Goal: Task Accomplishment & Management: Use online tool/utility

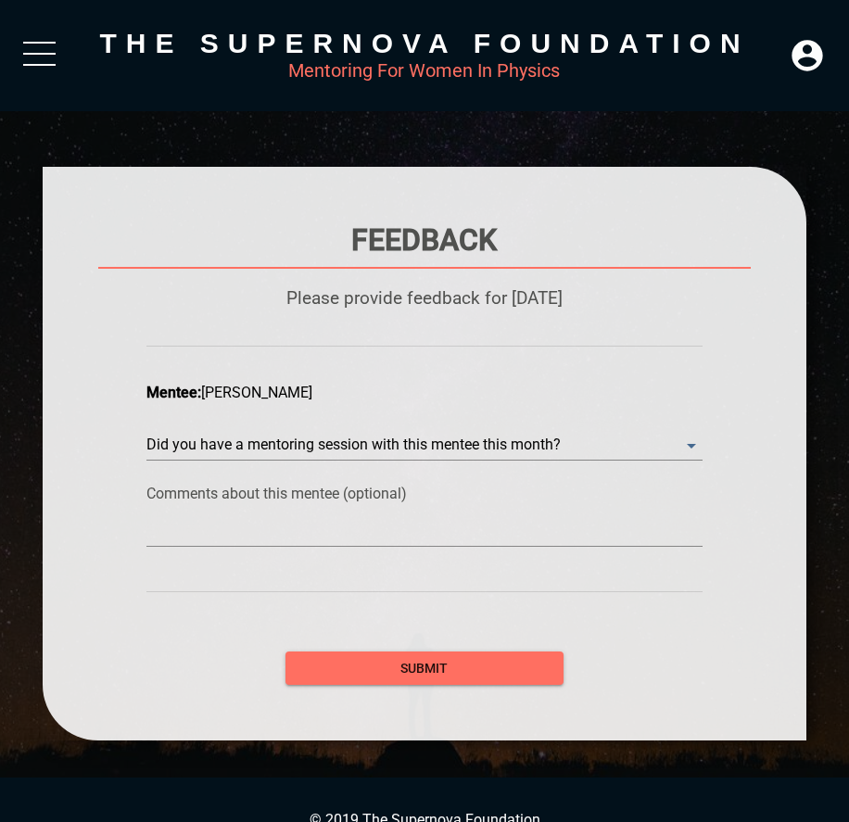
click at [40, 58] on div at bounding box center [39, 58] width 32 height 33
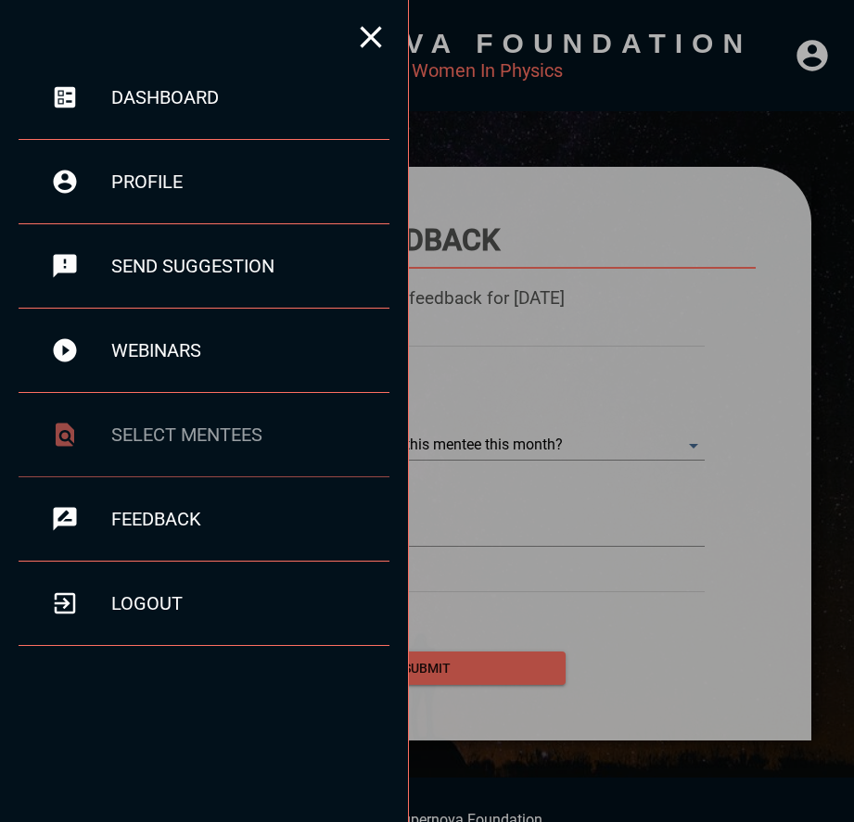
click at [211, 436] on div "select mentees" at bounding box center [250, 435] width 278 height 22
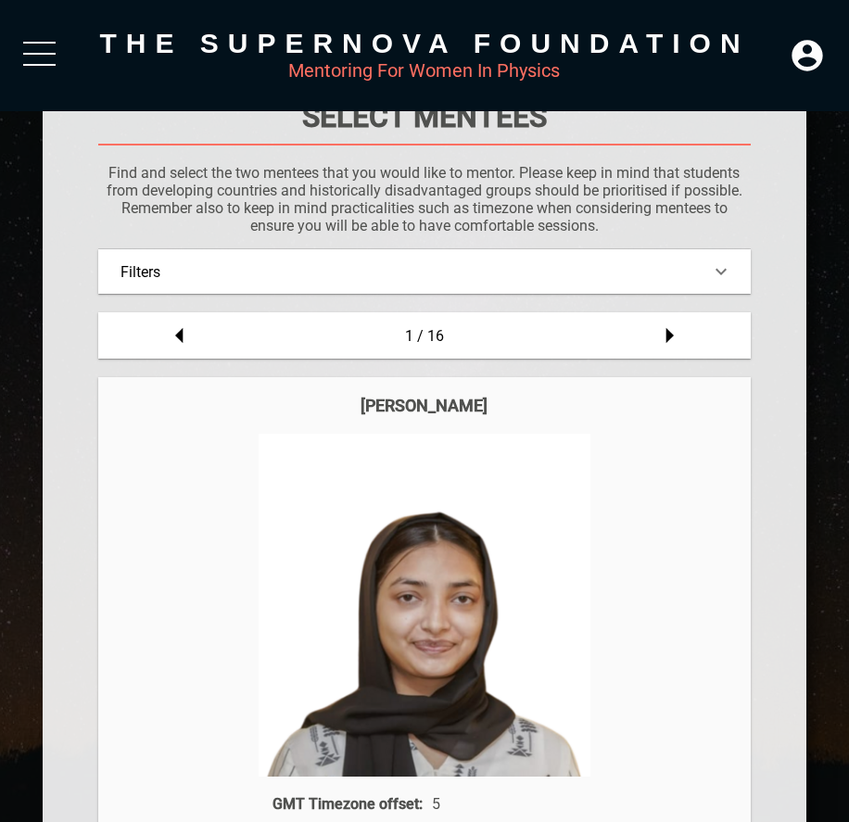
scroll to position [117, 0]
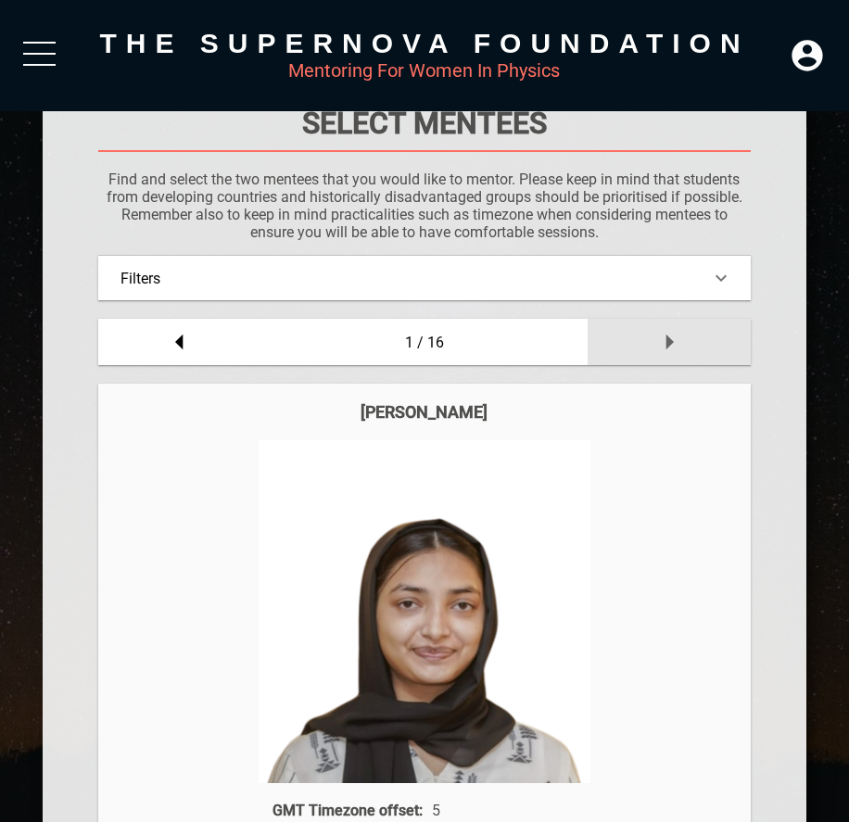
click at [677, 346] on icon at bounding box center [669, 342] width 37 height 37
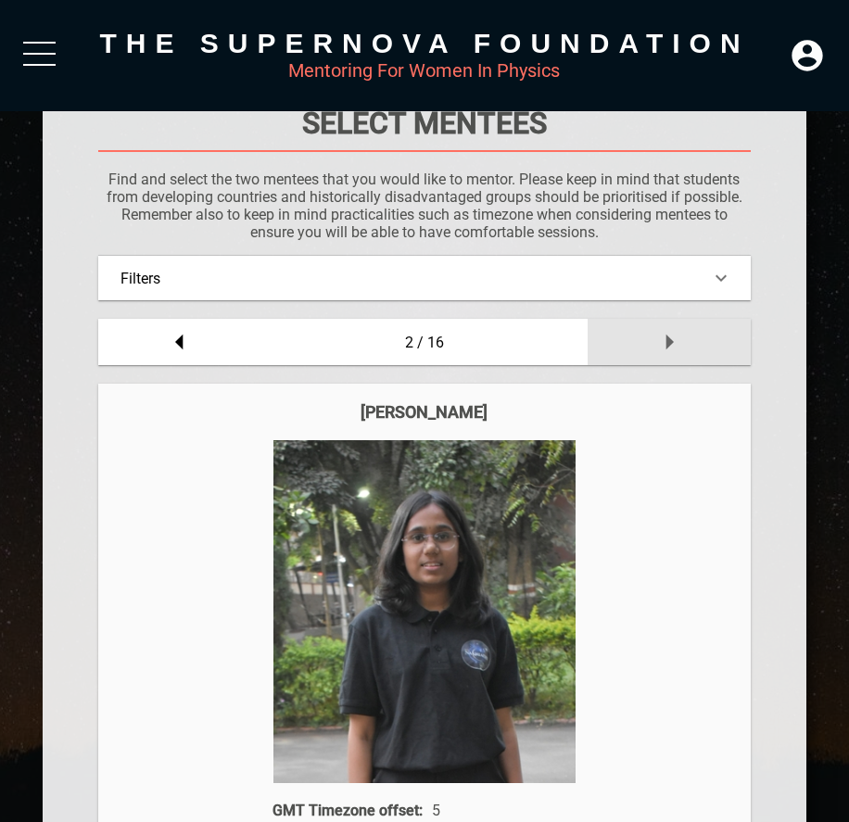
click at [670, 345] on icon at bounding box center [669, 342] width 37 height 37
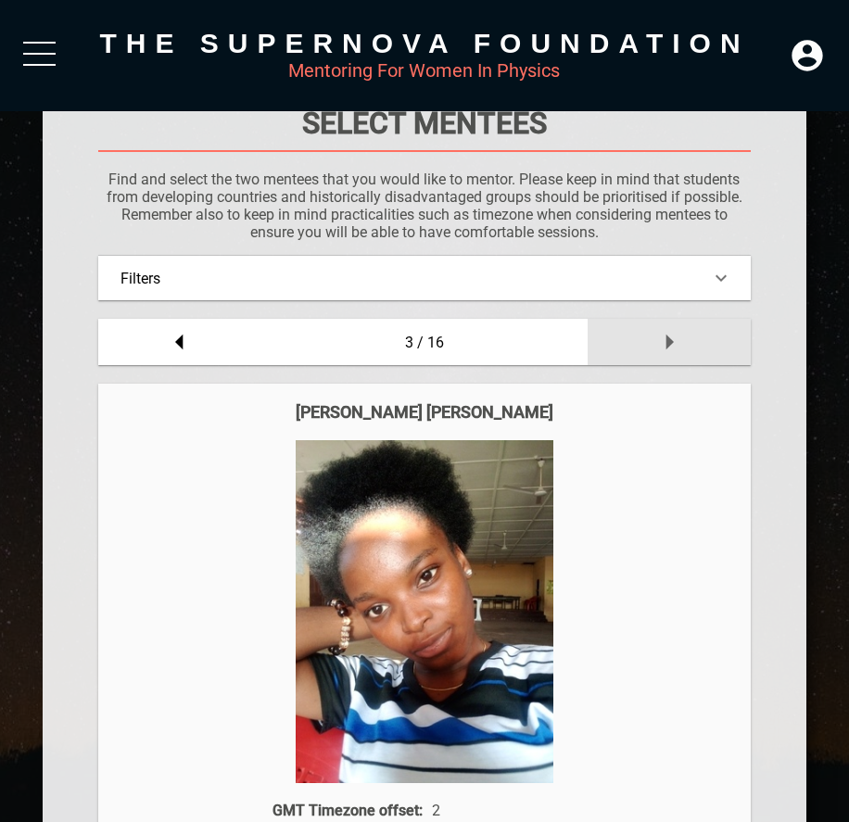
click at [670, 345] on icon at bounding box center [669, 342] width 37 height 37
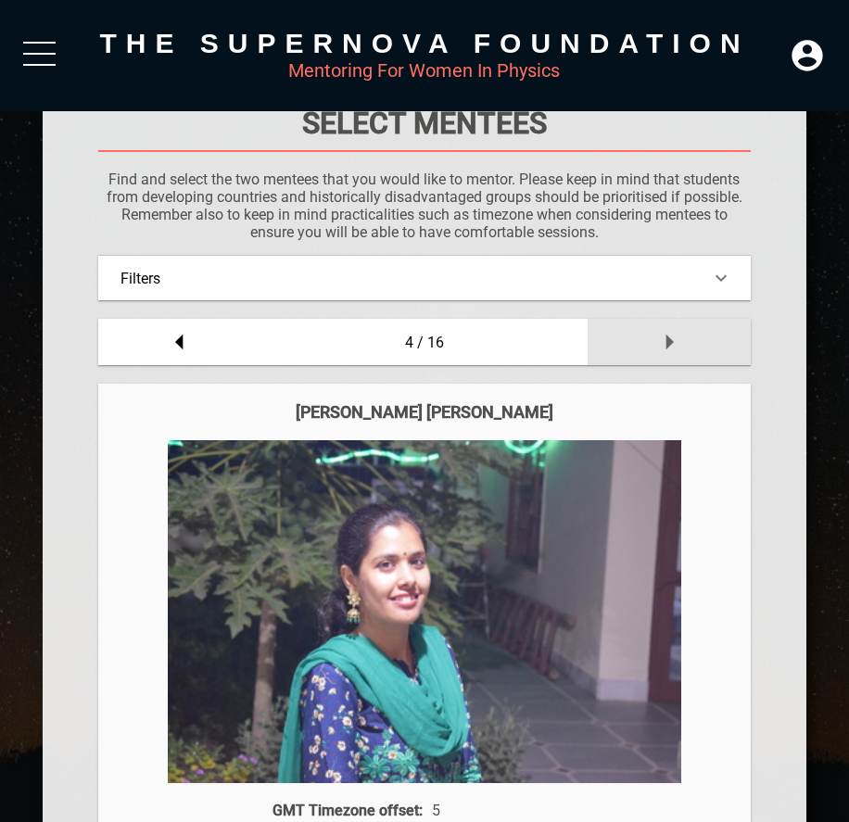
click at [670, 345] on icon at bounding box center [669, 342] width 37 height 37
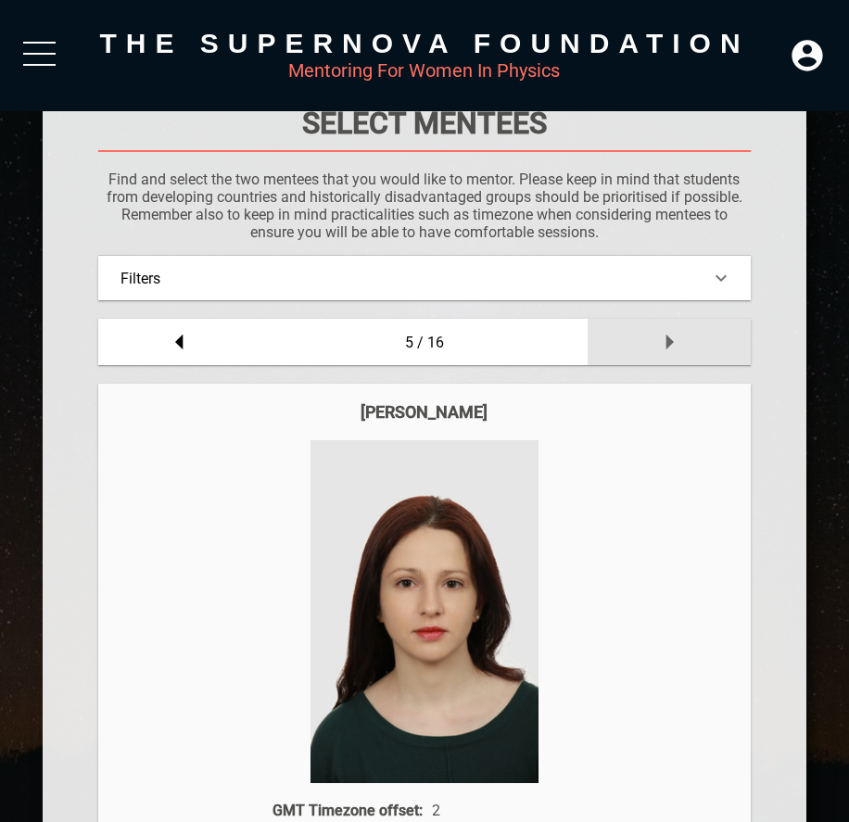
click at [670, 345] on icon at bounding box center [669, 342] width 37 height 37
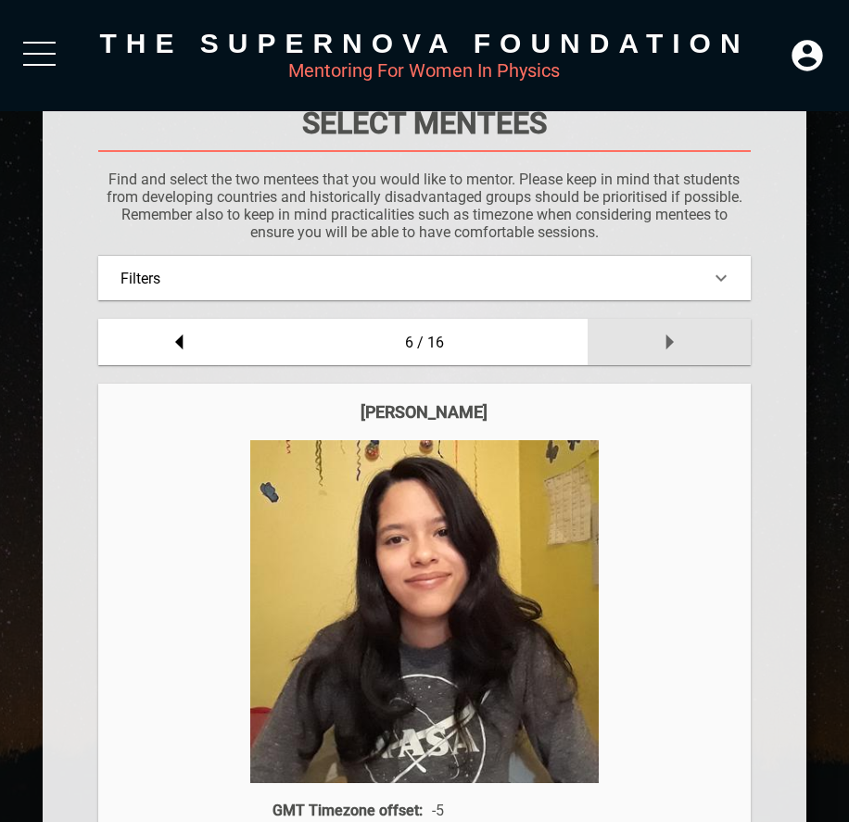
click at [670, 345] on icon at bounding box center [669, 342] width 37 height 37
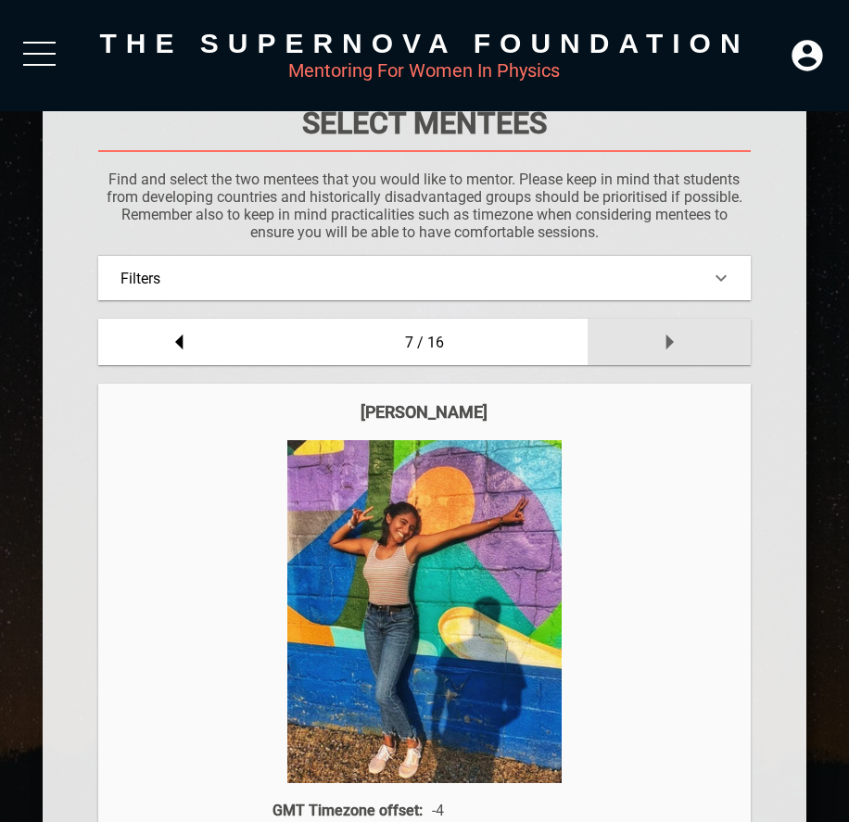
click at [670, 345] on icon at bounding box center [669, 342] width 37 height 37
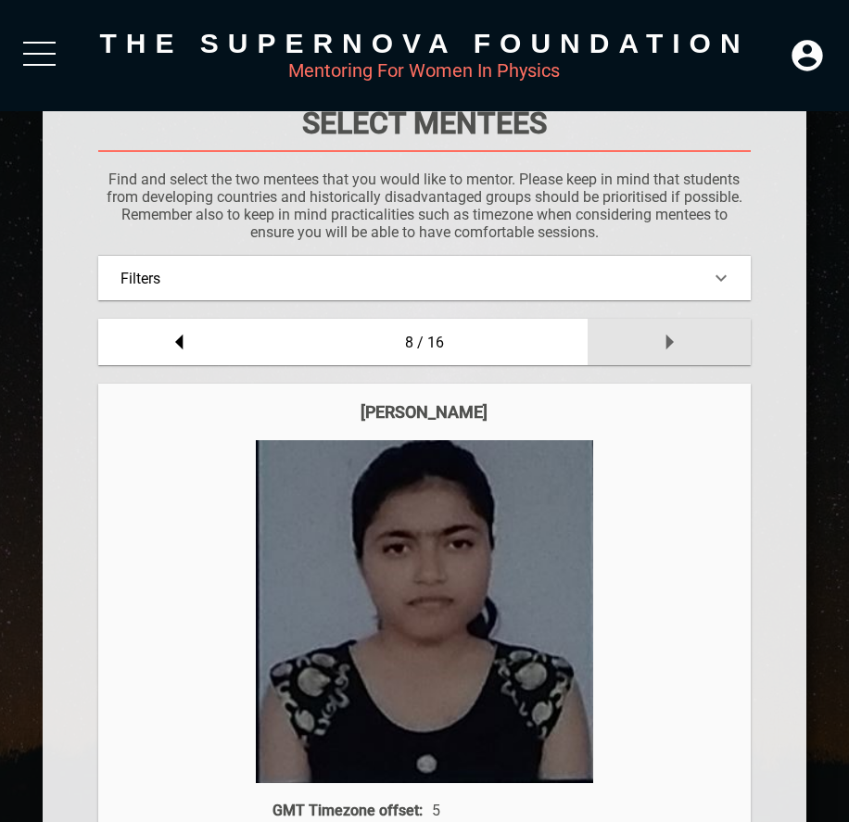
click at [670, 345] on icon at bounding box center [669, 342] width 37 height 37
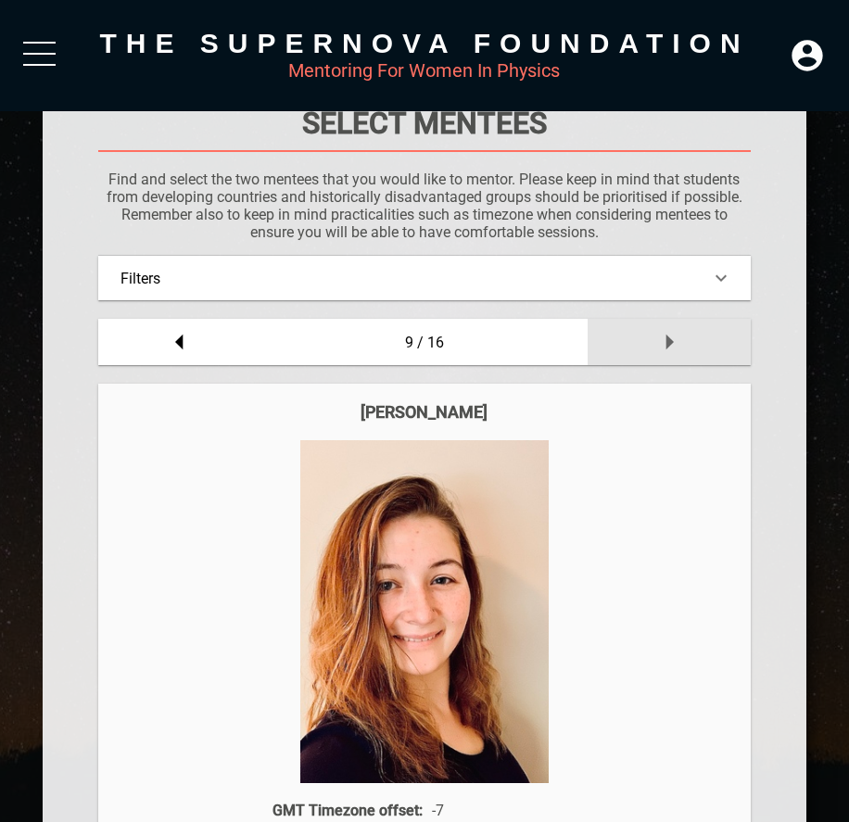
click at [670, 345] on icon at bounding box center [669, 342] width 37 height 37
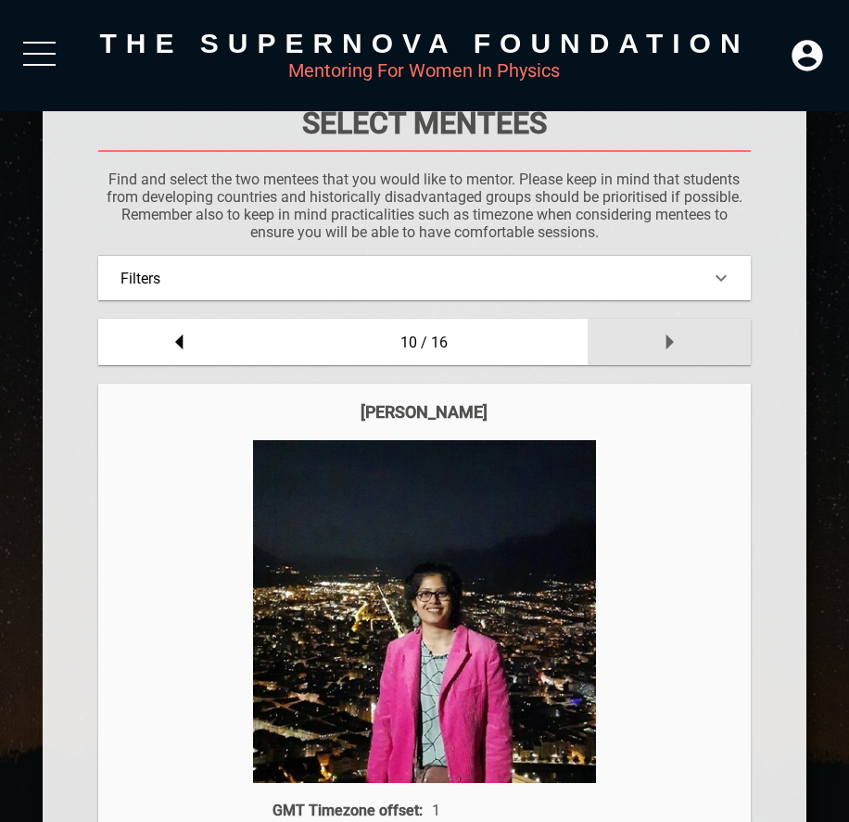
click at [670, 345] on icon at bounding box center [669, 342] width 37 height 37
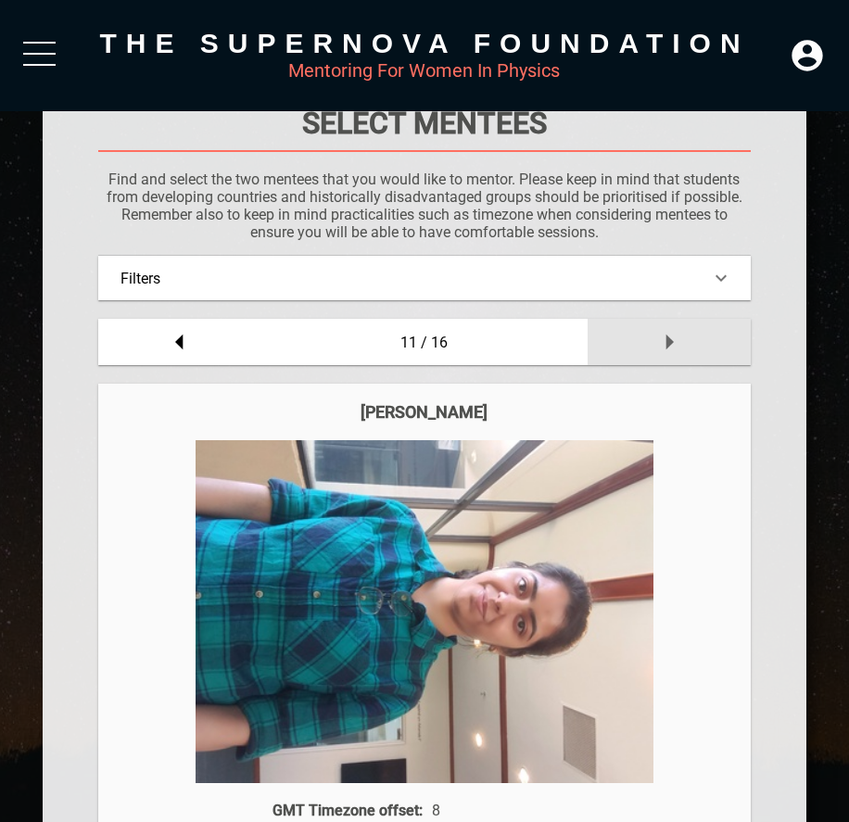
click at [670, 345] on icon at bounding box center [669, 342] width 37 height 37
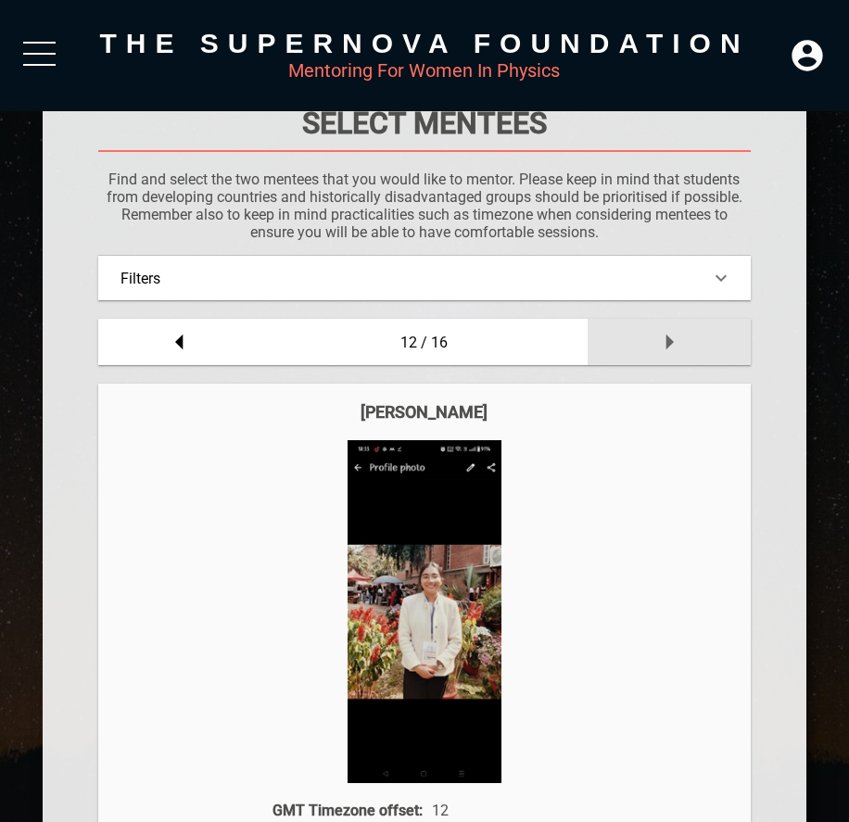
click at [670, 345] on icon at bounding box center [669, 342] width 37 height 37
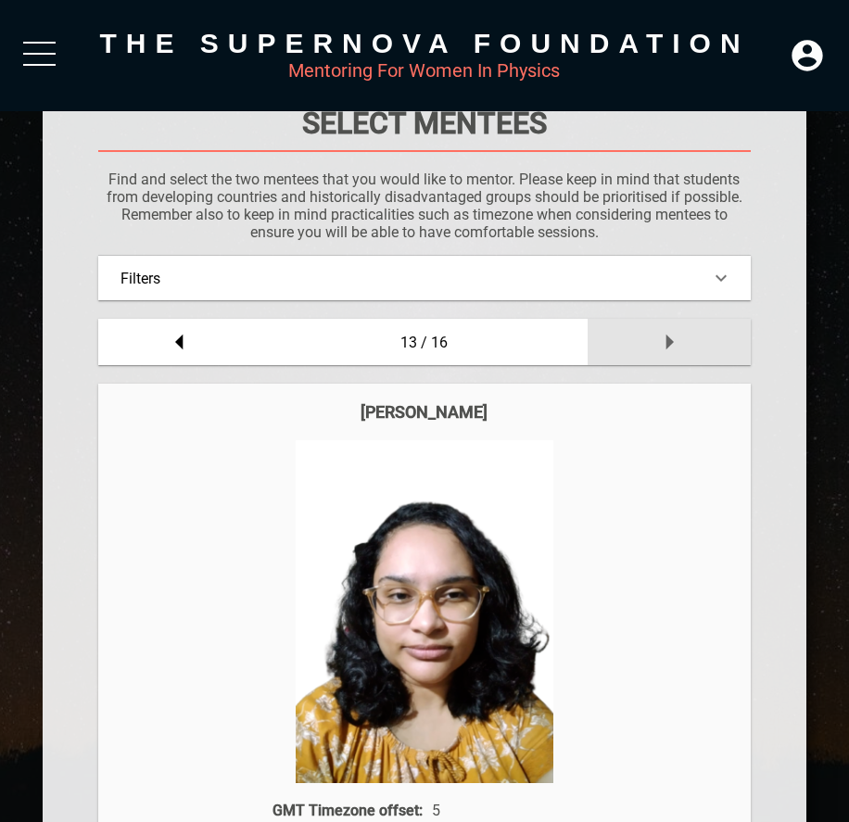
click at [670, 345] on icon at bounding box center [669, 342] width 37 height 37
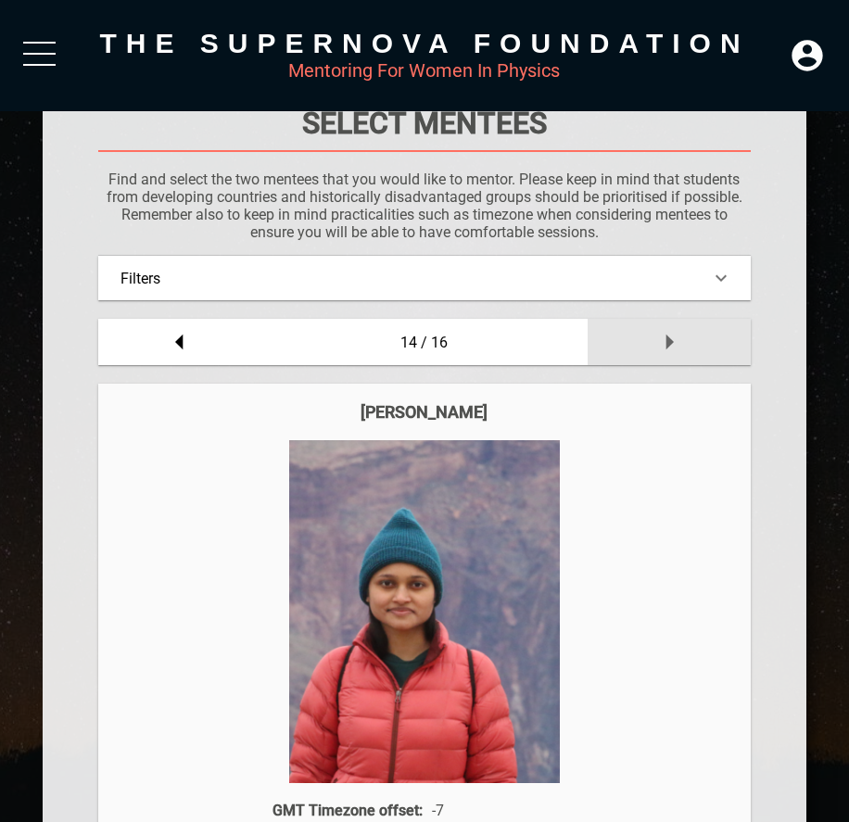
click at [669, 341] on icon at bounding box center [670, 343] width 7 height 16
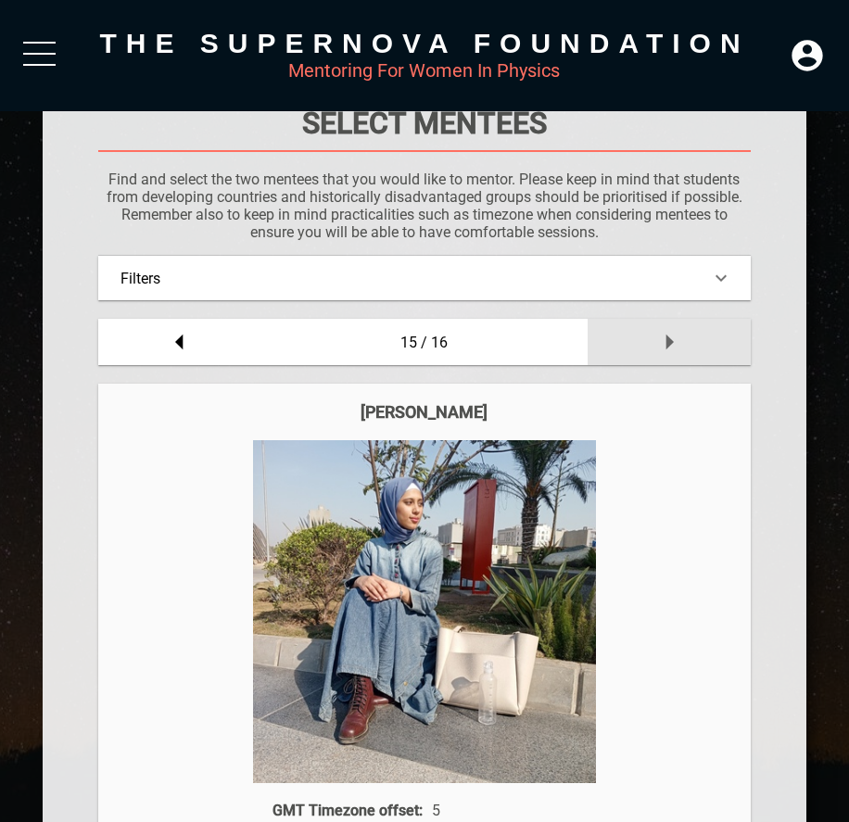
click at [667, 346] on icon at bounding box center [670, 343] width 7 height 16
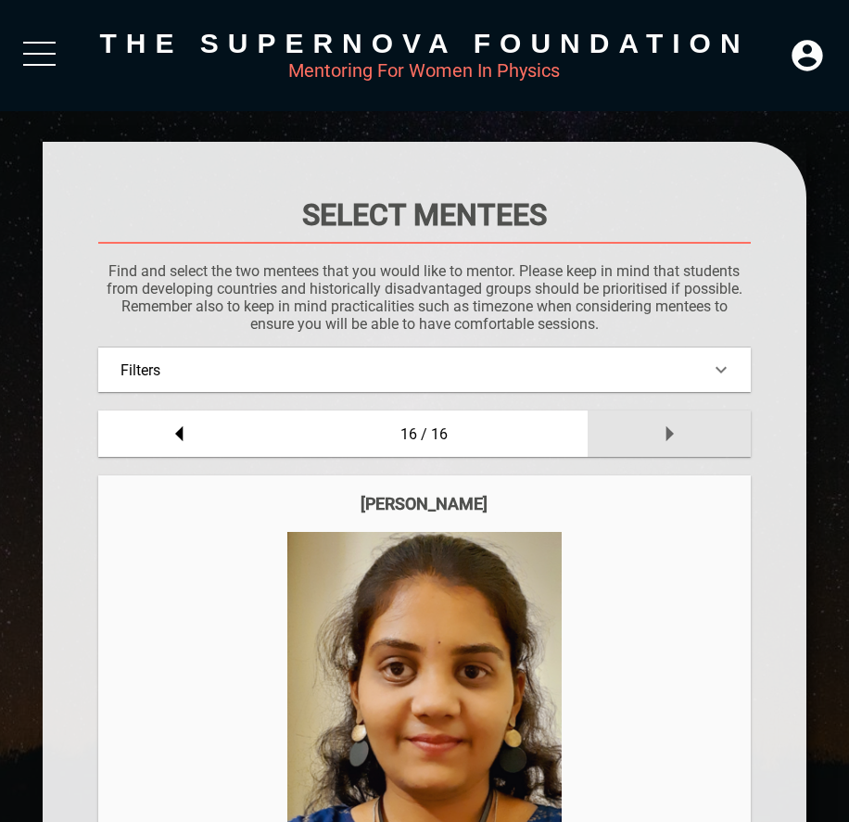
scroll to position [0, 0]
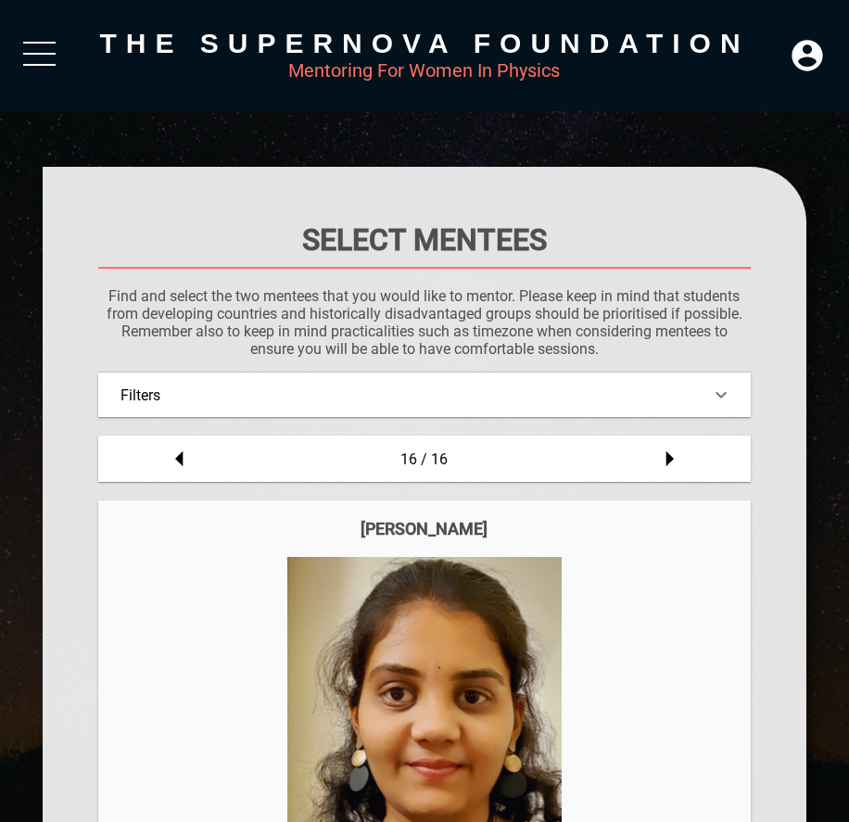
click at [40, 57] on div at bounding box center [39, 58] width 32 height 33
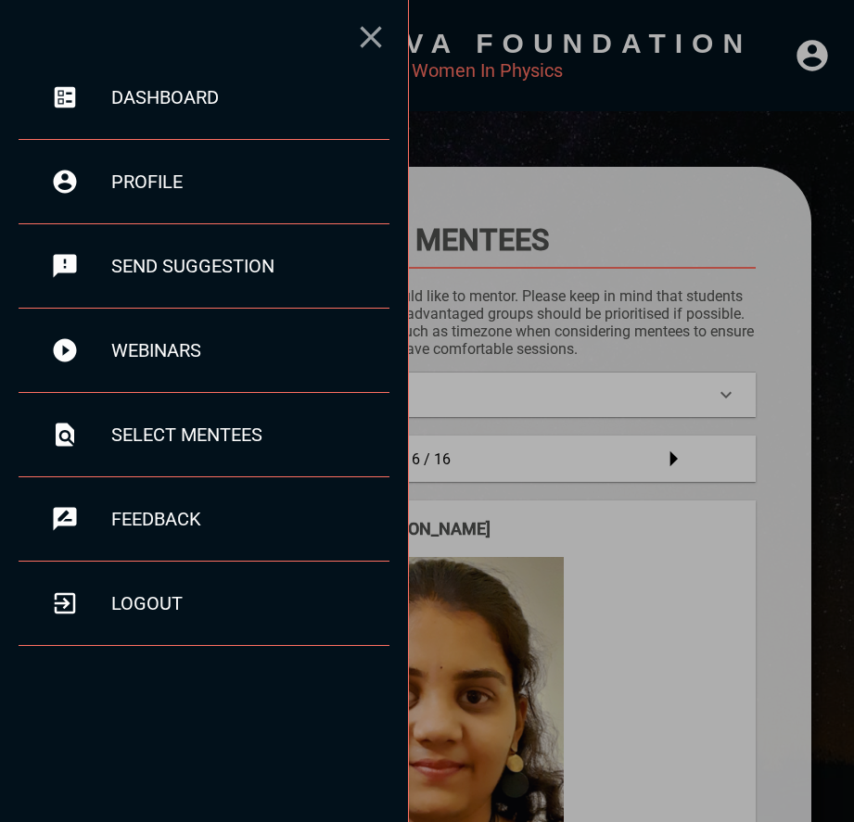
click at [373, 49] on icon at bounding box center [370, 37] width 37 height 37
